Goal: Task Accomplishment & Management: Manage account settings

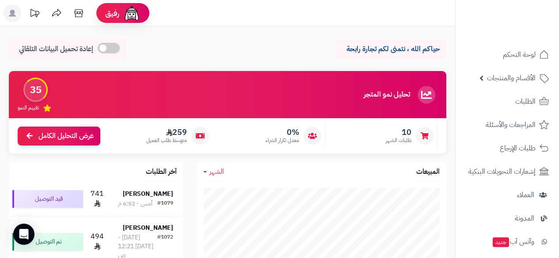
scroll to position [13, 0]
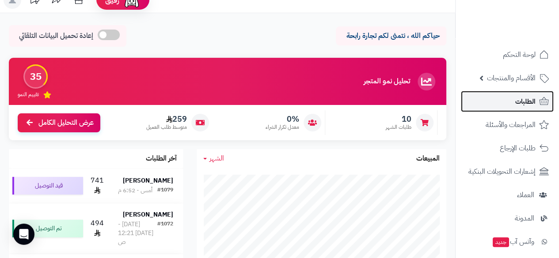
click at [517, 98] on span "الطلبات" at bounding box center [525, 101] width 20 height 12
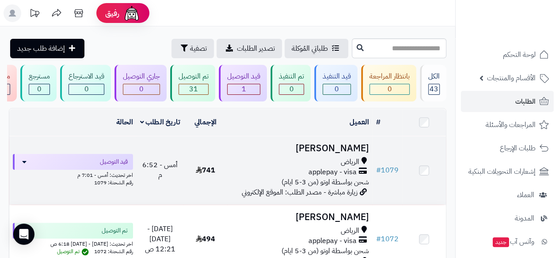
click at [346, 160] on td "دلال ابوعبيد الرياض applepay - visa شحن بواسطة اوتو (من 3-5 ايام) زيارة مباشرة …" at bounding box center [299, 170] width 145 height 68
click at [348, 162] on span "الرياض" at bounding box center [350, 162] width 19 height 10
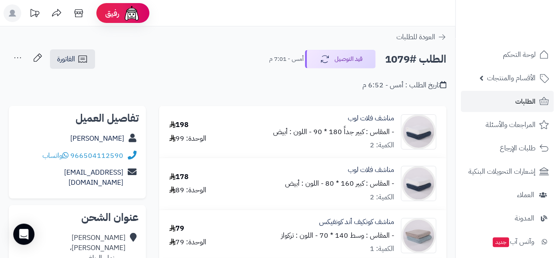
drag, startPoint x: 561, startPoint y: 254, endPoint x: 544, endPoint y: 39, distance: 214.9
click at [544, 39] on nav "لوحة التحكم الأقسام والمنتجات المنتجات مخزون الخيارات الأقسام الماركات مواصفات …" at bounding box center [507, 140] width 104 height 258
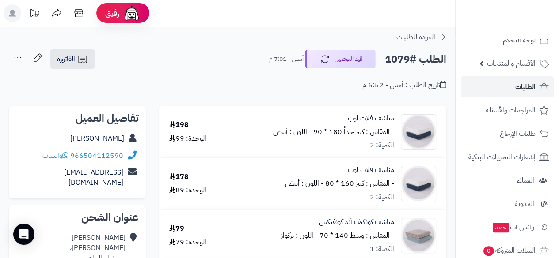
scroll to position [12, 0]
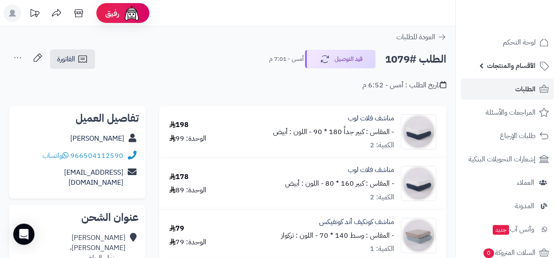
click at [558, 74] on li "الأقسام والمنتجات المنتجات مخزون الخيارات الأقسام الماركات مواصفات المنتجات موا…" at bounding box center [506, 65] width 103 height 21
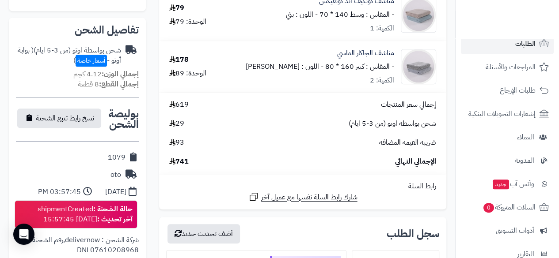
scroll to position [88, 0]
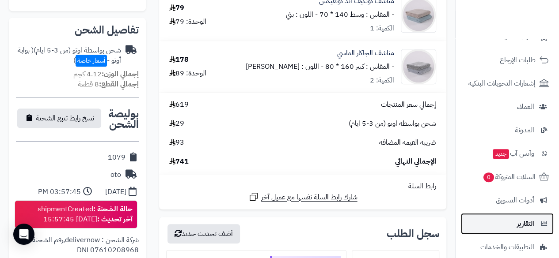
click at [490, 220] on link "التقارير" at bounding box center [507, 223] width 93 height 21
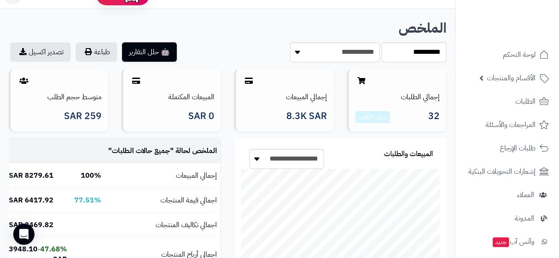
scroll to position [41, 0]
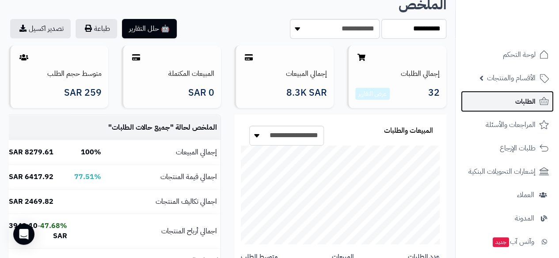
click at [531, 105] on span "الطلبات" at bounding box center [525, 101] width 20 height 12
